Goal: Information Seeking & Learning: Learn about a topic

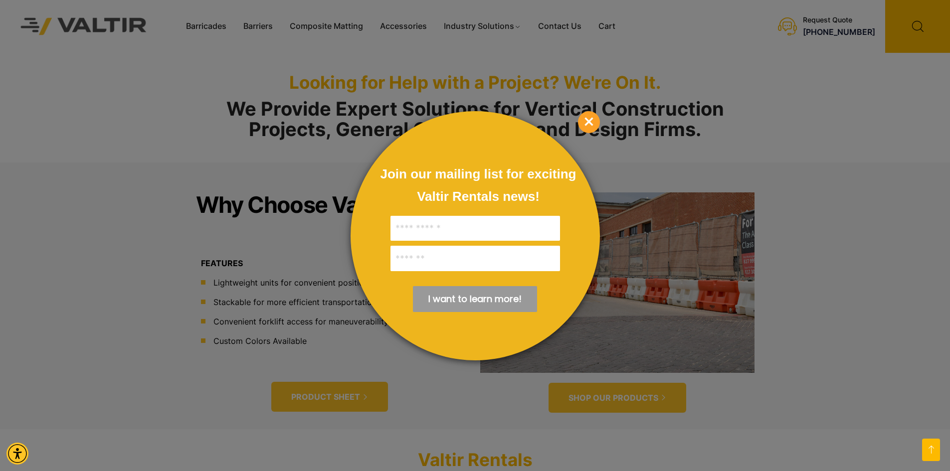
scroll to position [349, 0]
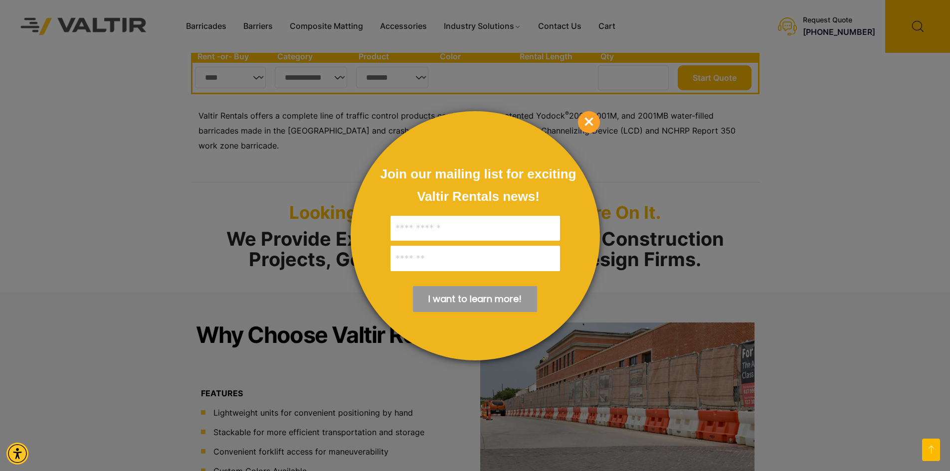
click at [593, 123] on span "×" at bounding box center [589, 122] width 22 height 22
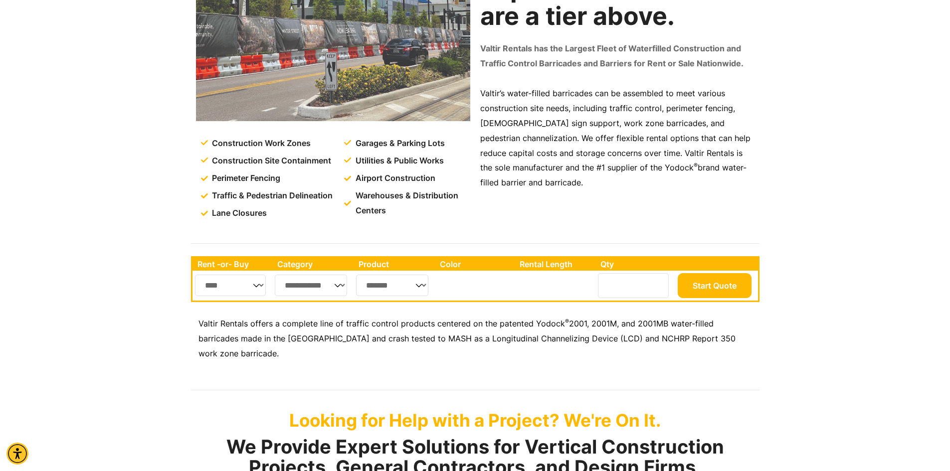
scroll to position [0, 0]
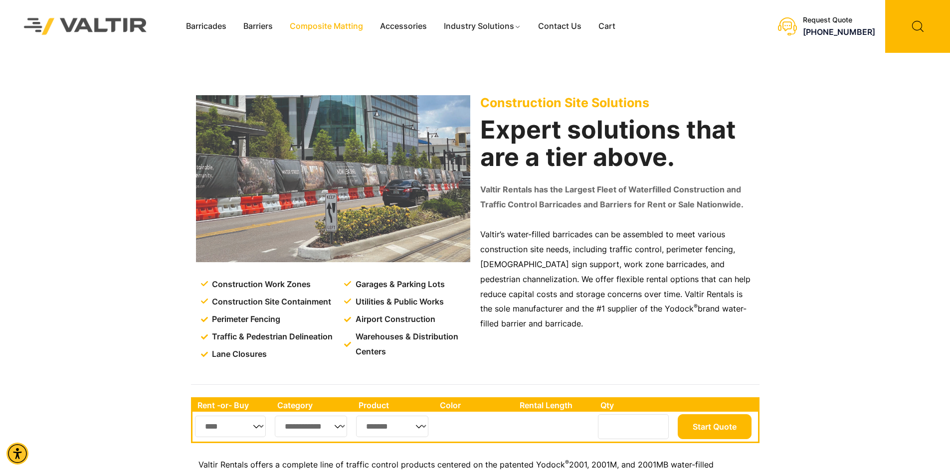
click at [351, 25] on link "Composite Matting" at bounding box center [326, 26] width 90 height 15
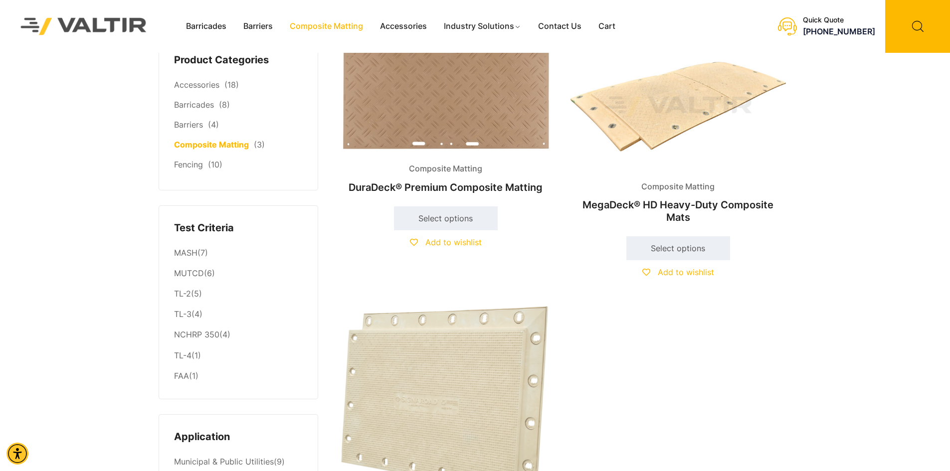
scroll to position [50, 0]
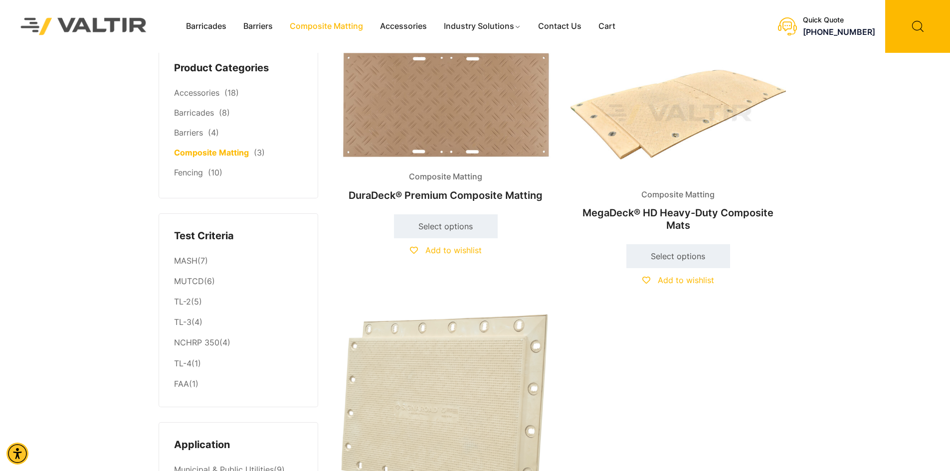
click at [504, 191] on h2 "DuraDeck® Premium Composite Matting" at bounding box center [445, 195] width 215 height 22
click at [456, 229] on link "Select options" at bounding box center [446, 226] width 104 height 24
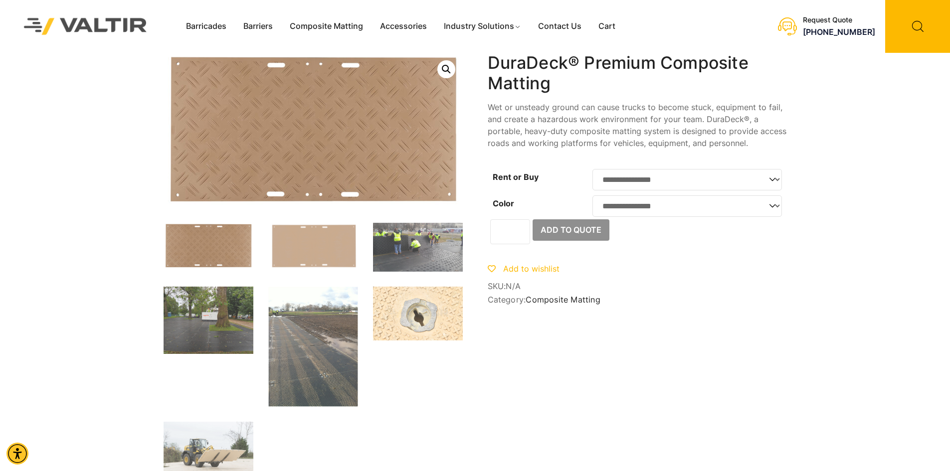
click at [737, 181] on select "**********" at bounding box center [686, 179] width 189 height 21
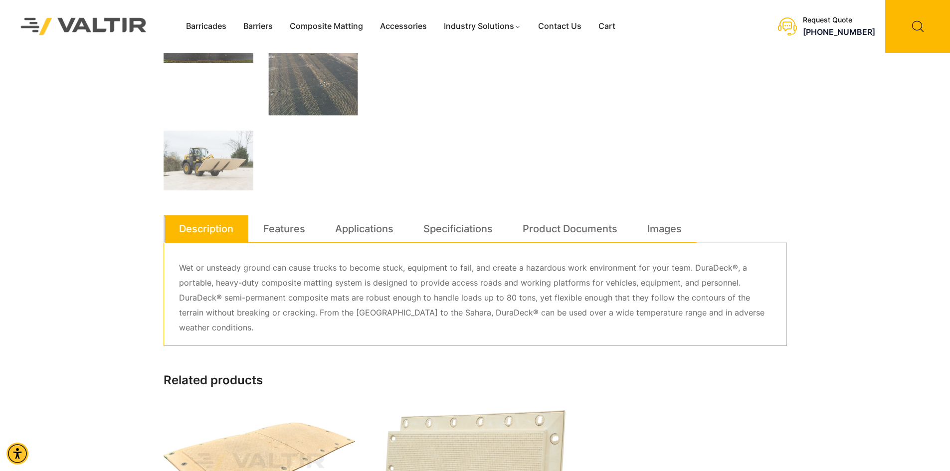
scroll to position [299, 0]
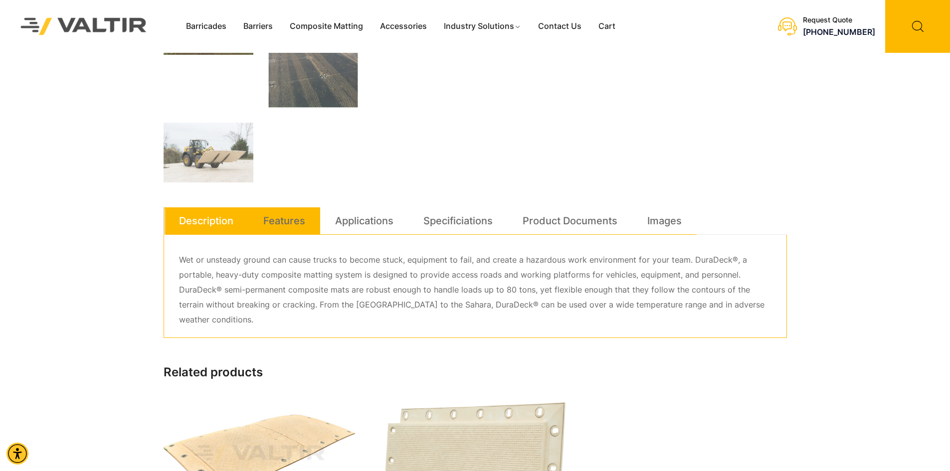
click at [295, 221] on link "Features" at bounding box center [284, 220] width 42 height 27
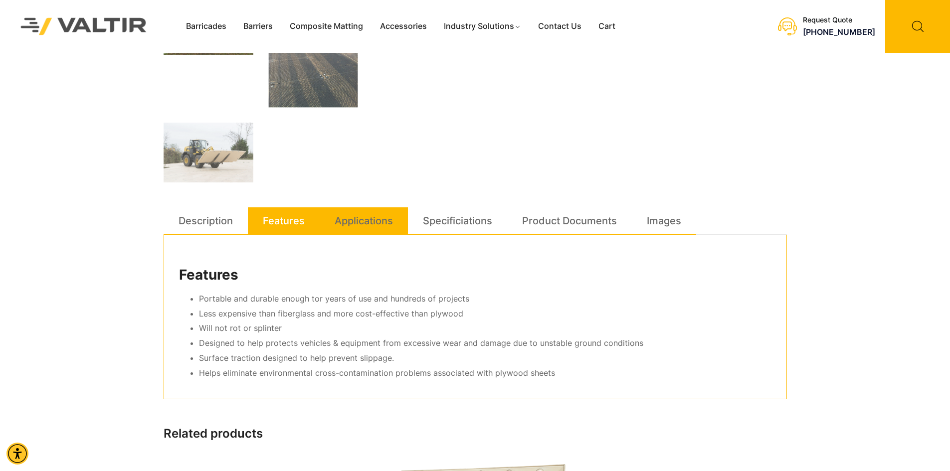
click at [375, 220] on link "Applications" at bounding box center [364, 220] width 58 height 27
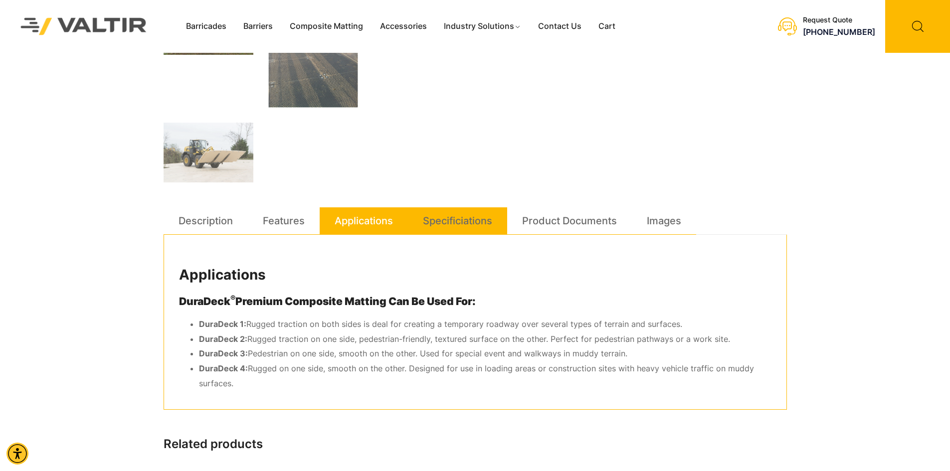
click at [482, 218] on link "Specificiations" at bounding box center [457, 220] width 69 height 27
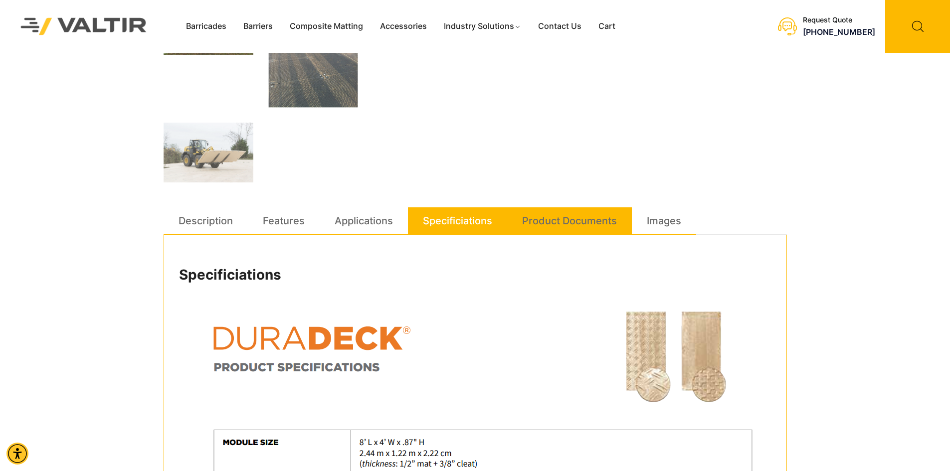
click at [544, 230] on link "Product Documents" at bounding box center [569, 220] width 95 height 27
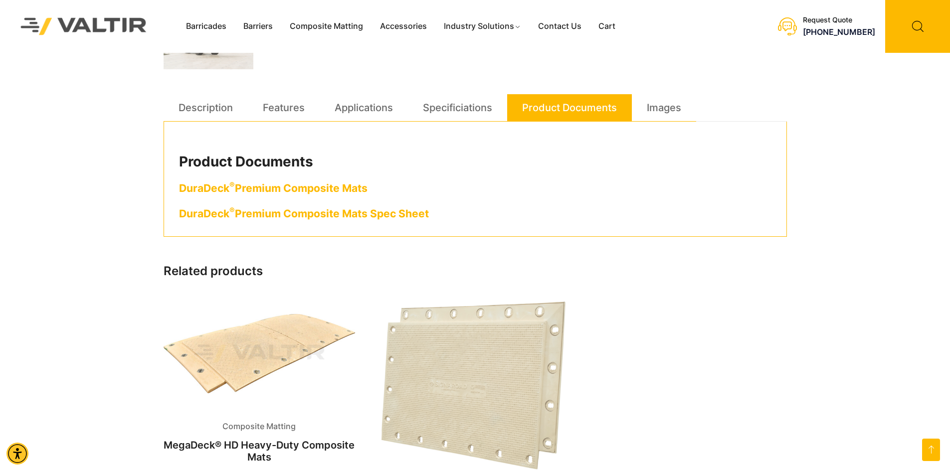
scroll to position [399, 0]
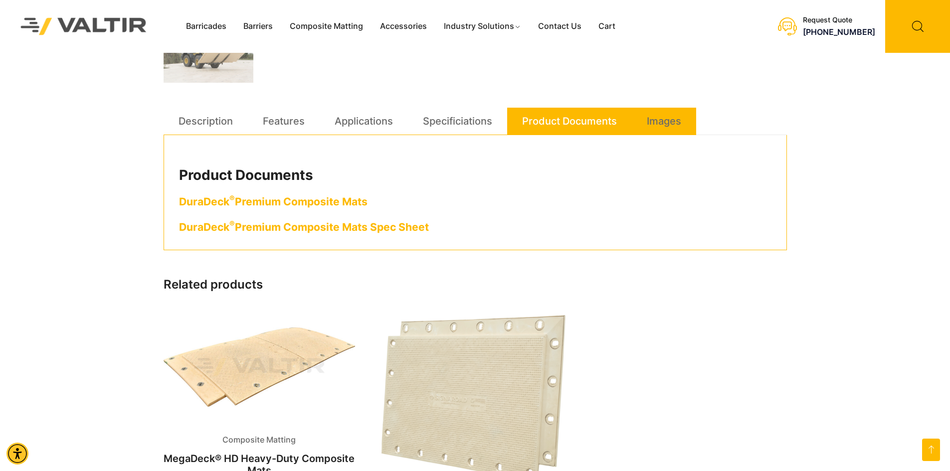
click at [660, 127] on link "Images" at bounding box center [664, 121] width 34 height 27
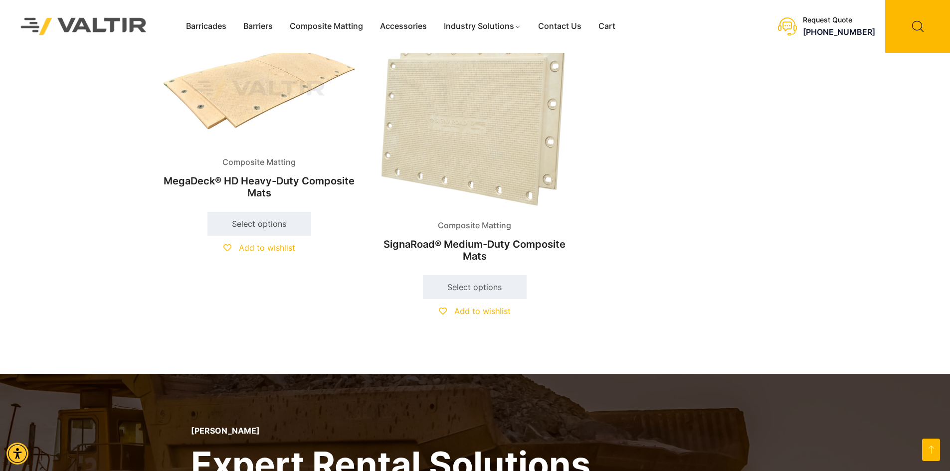
scroll to position [1047, 0]
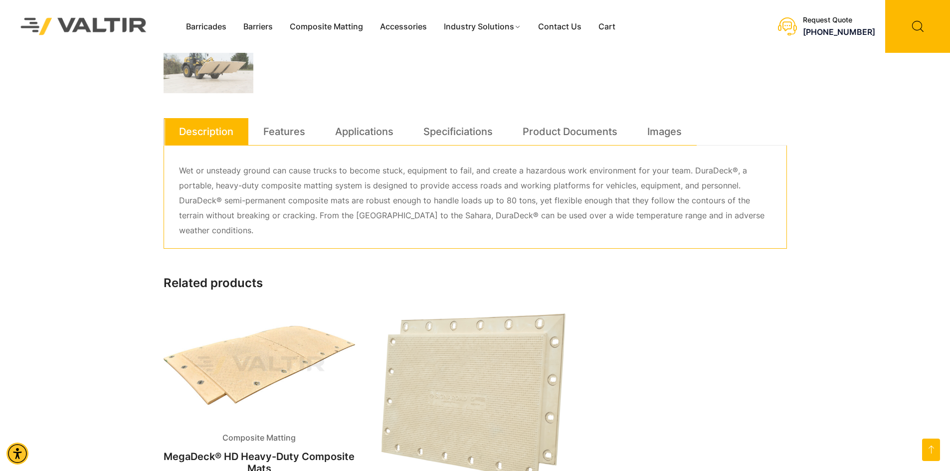
scroll to position [367, 0]
